Goal: Find contact information: Find contact information

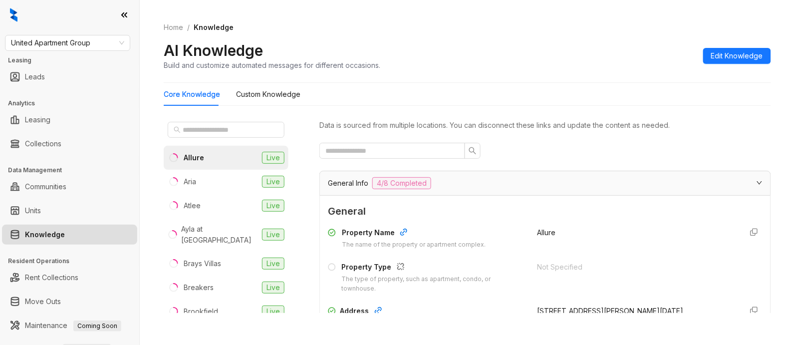
click at [103, 43] on span "United Apartment Group" at bounding box center [67, 42] width 113 height 15
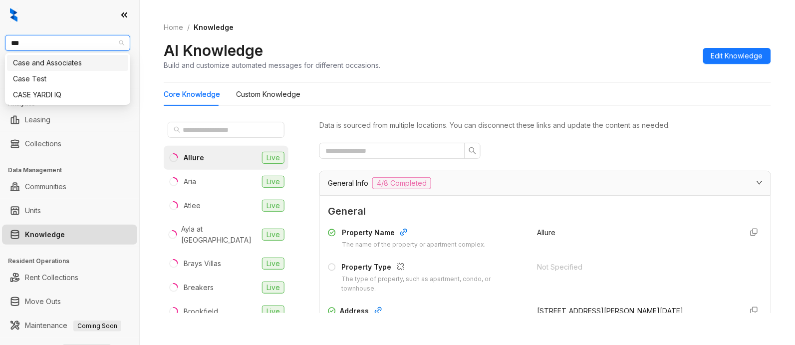
type input "****"
click at [88, 65] on div "Case and Associates" at bounding box center [67, 62] width 109 height 11
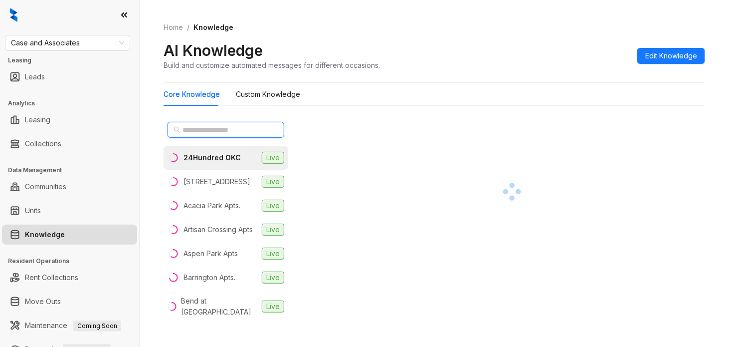
click at [236, 128] on input "text" at bounding box center [227, 129] width 88 height 11
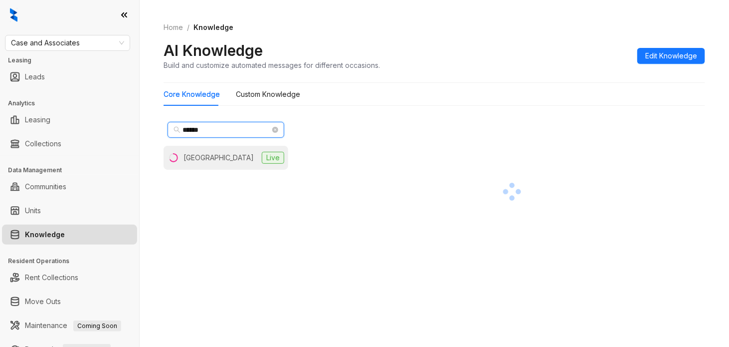
type input "******"
click at [237, 158] on div "[GEOGRAPHIC_DATA]" at bounding box center [219, 157] width 70 height 11
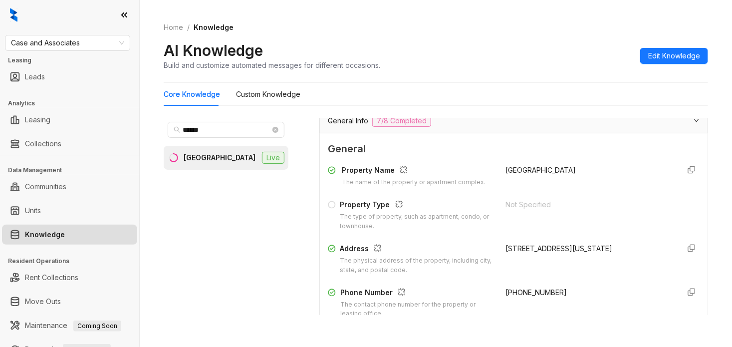
scroll to position [187, 0]
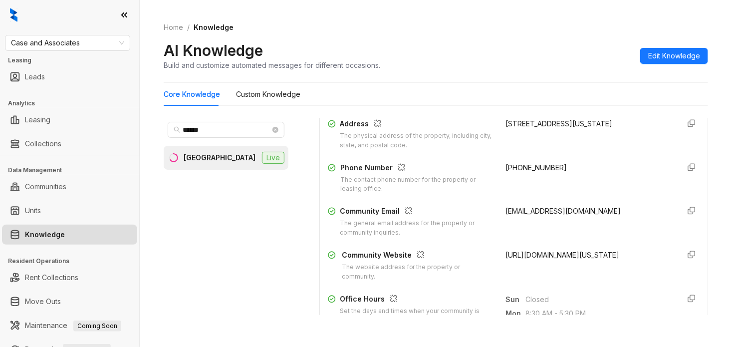
click at [505, 172] on span "[PHONE_NUMBER]" at bounding box center [535, 167] width 61 height 8
drag, startPoint x: 503, startPoint y: 173, endPoint x: 510, endPoint y: 176, distance: 7.8
click at [510, 172] on span "[PHONE_NUMBER]" at bounding box center [535, 167] width 61 height 8
drag, startPoint x: 510, startPoint y: 176, endPoint x: 491, endPoint y: 176, distance: 18.5
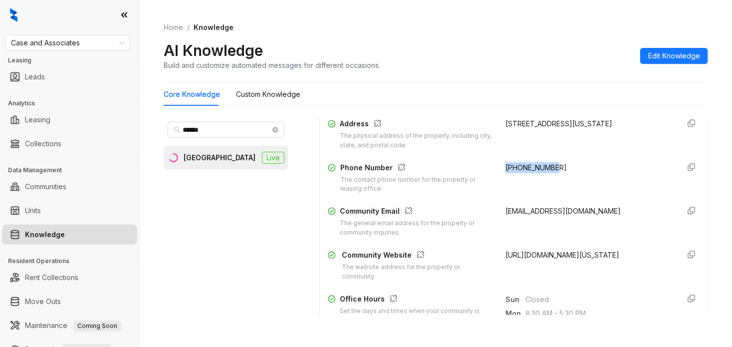
click at [505, 172] on span "[PHONE_NUMBER]" at bounding box center [535, 167] width 61 height 8
drag, startPoint x: 503, startPoint y: 167, endPoint x: 496, endPoint y: 171, distance: 7.6
click at [713, 65] on div "Home / Knowledge AI Knowledge Build and customize automated messages for differ…" at bounding box center [436, 173] width 592 height 347
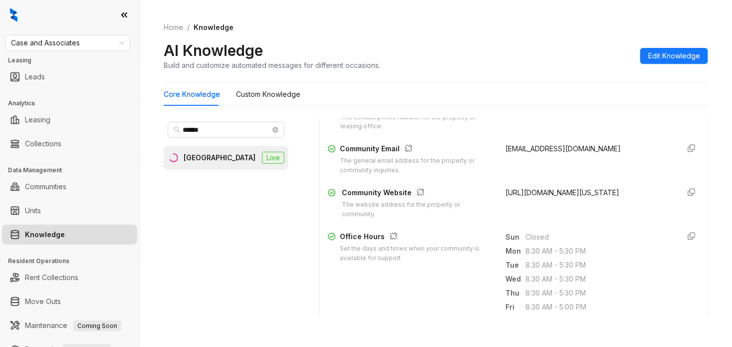
click at [544, 153] on span "[EMAIL_ADDRESS][DOMAIN_NAME]" at bounding box center [562, 148] width 115 height 8
copy div "[EMAIL_ADDRESS][DOMAIN_NAME]"
click at [716, 74] on div "Home / Knowledge AI Knowledge Build and customize automated messages for differ…" at bounding box center [436, 173] width 592 height 347
